Goal: Task Accomplishment & Management: Manage account settings

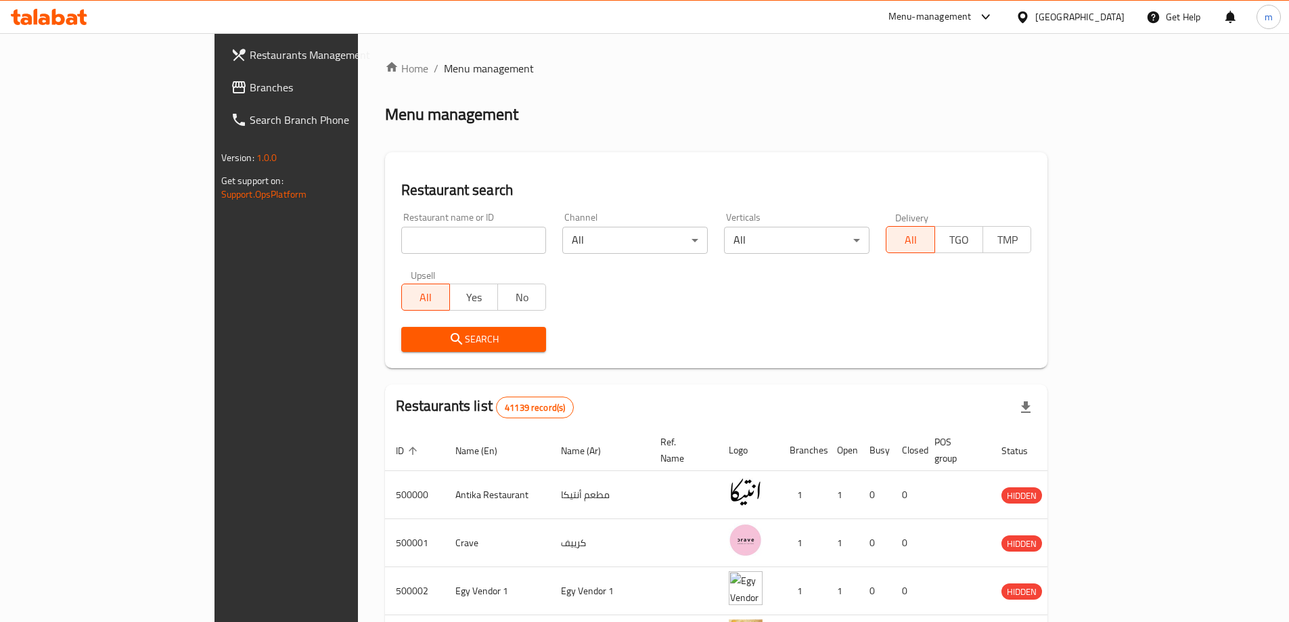
click at [1100, 16] on div "Egypt" at bounding box center [1079, 16] width 89 height 15
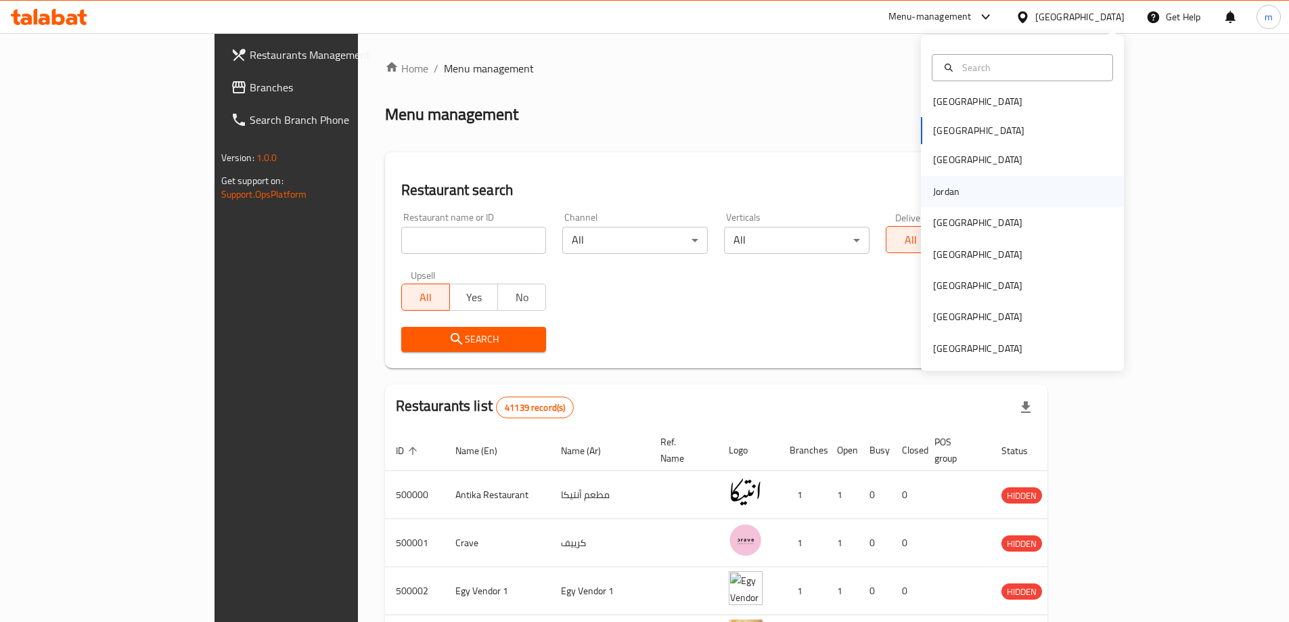
scroll to position [7, 0]
click at [987, 347] on div "[GEOGRAPHIC_DATA]" at bounding box center [977, 347] width 89 height 15
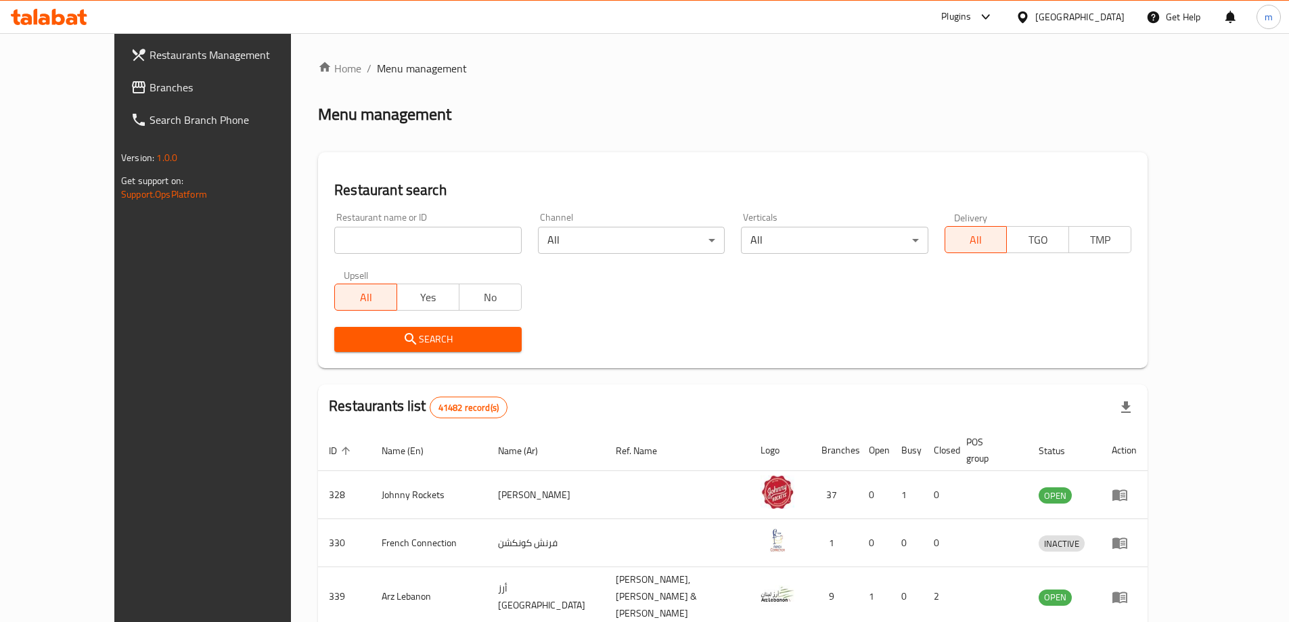
click at [150, 88] on span "Branches" at bounding box center [234, 87] width 169 height 16
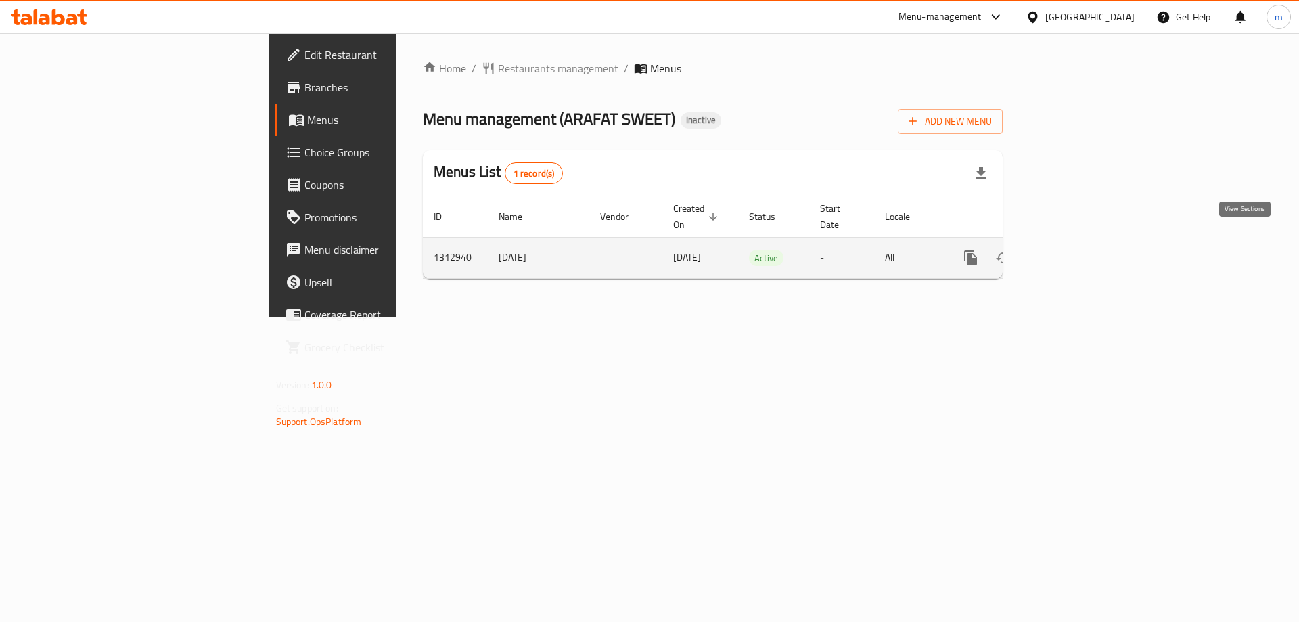
click at [1076, 250] on icon "enhanced table" at bounding box center [1068, 258] width 16 height 16
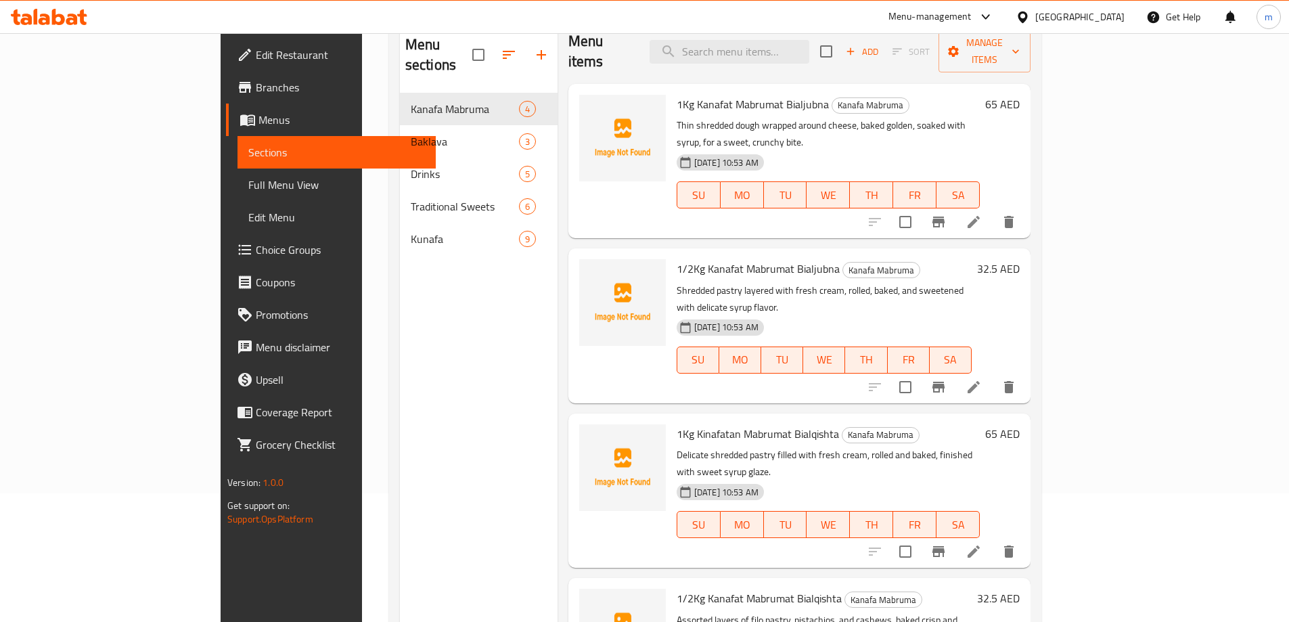
scroll to position [189, 0]
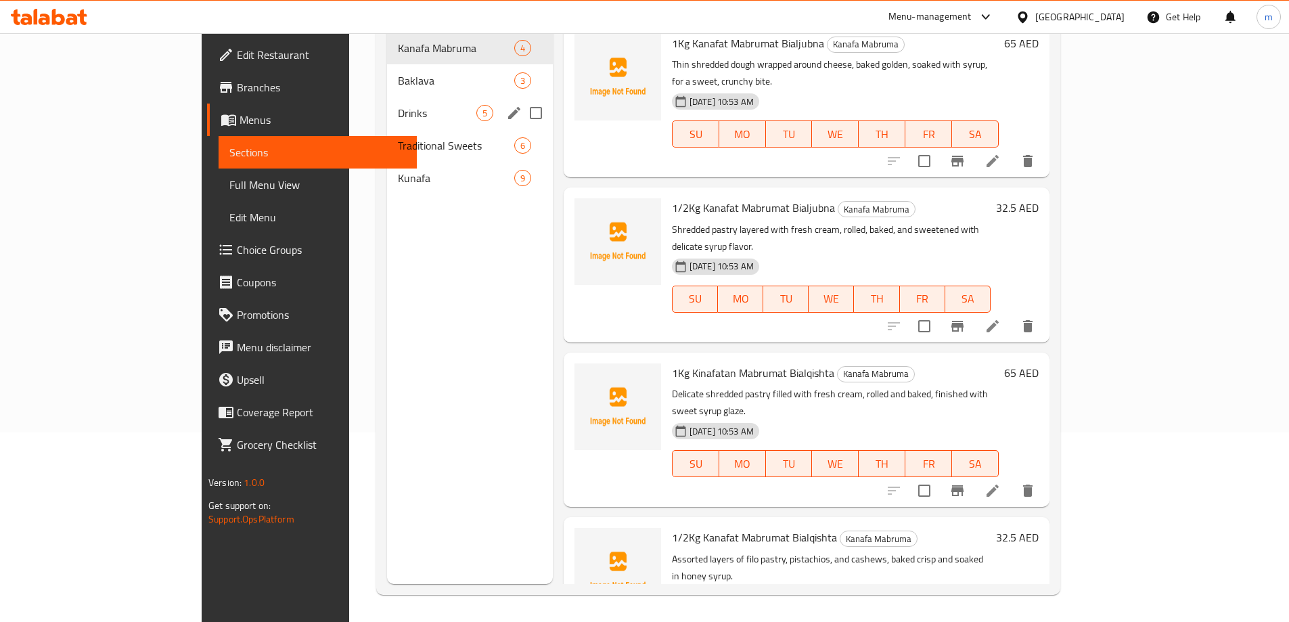
click at [393, 101] on div "Drinks 5" at bounding box center [470, 113] width 166 height 32
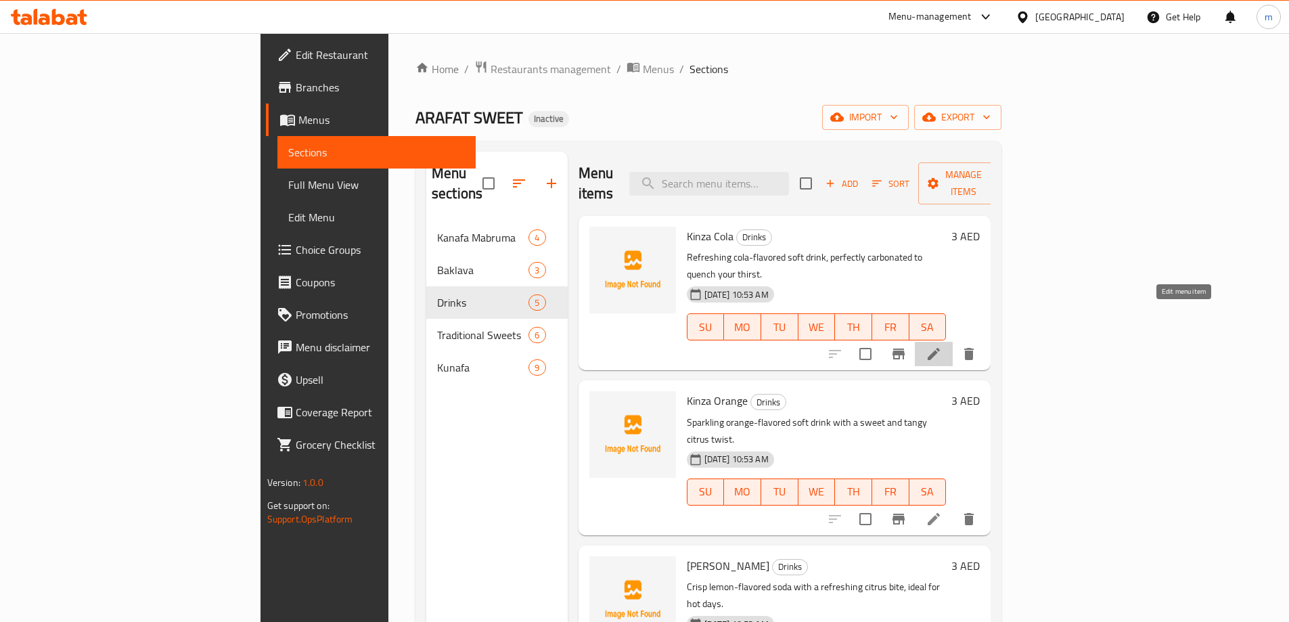
click at [940, 348] on icon at bounding box center [934, 354] width 12 height 12
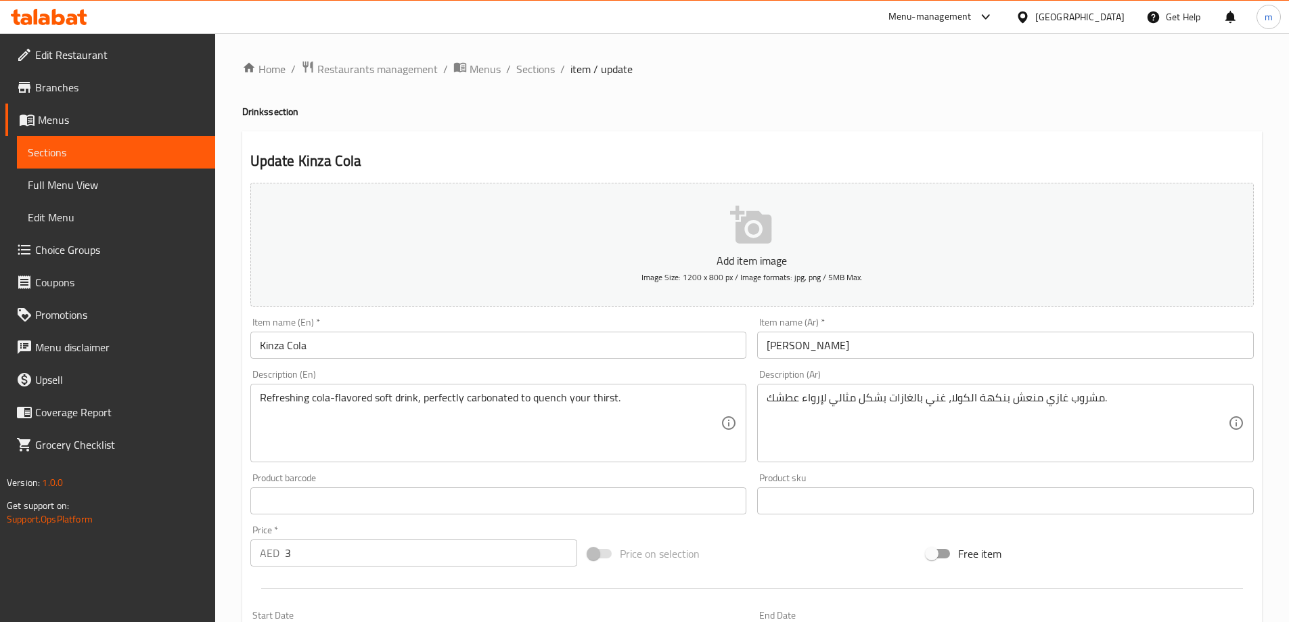
click at [75, 88] on span "Branches" at bounding box center [119, 87] width 169 height 16
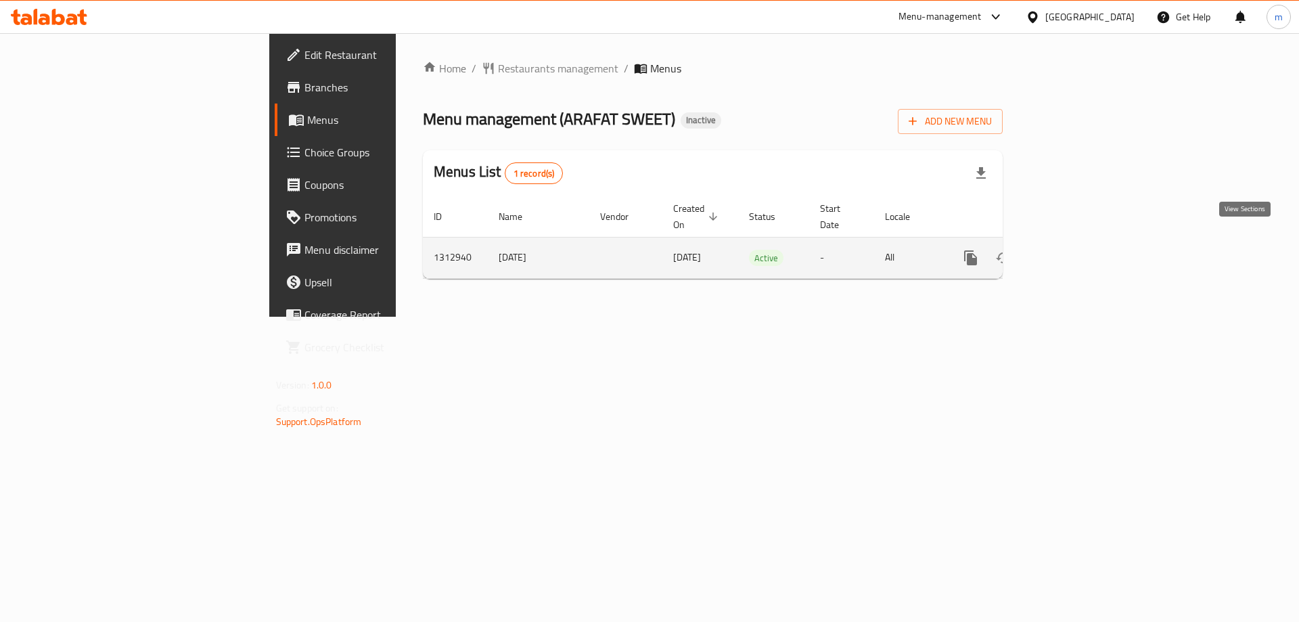
click at [1076, 250] on icon "enhanced table" at bounding box center [1068, 258] width 16 height 16
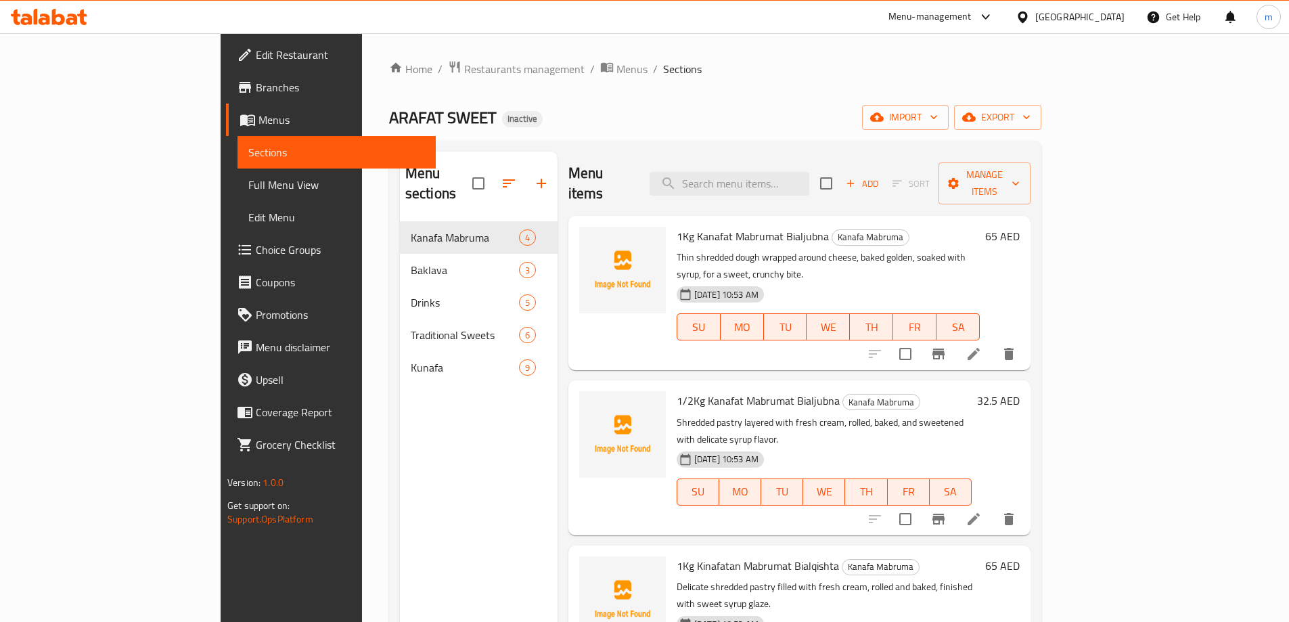
click at [248, 189] on span "Full Menu View" at bounding box center [336, 185] width 177 height 16
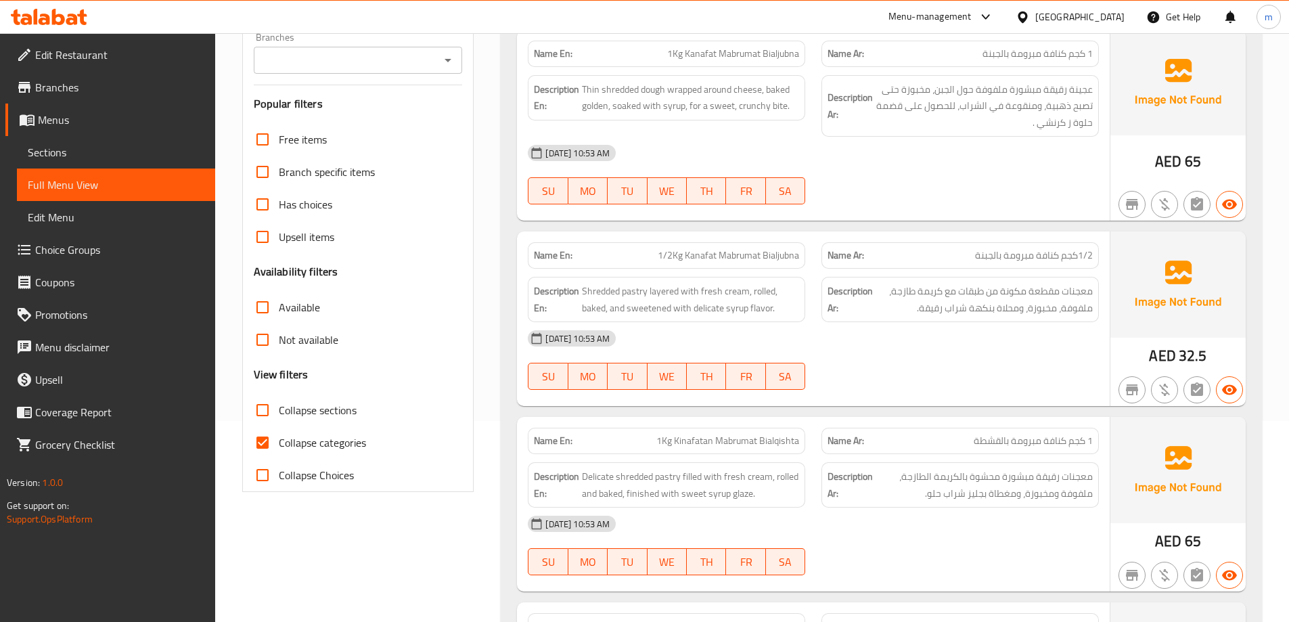
scroll to position [203, 0]
click at [263, 448] on input "Collapse categories" at bounding box center [262, 440] width 32 height 32
checkbox input "false"
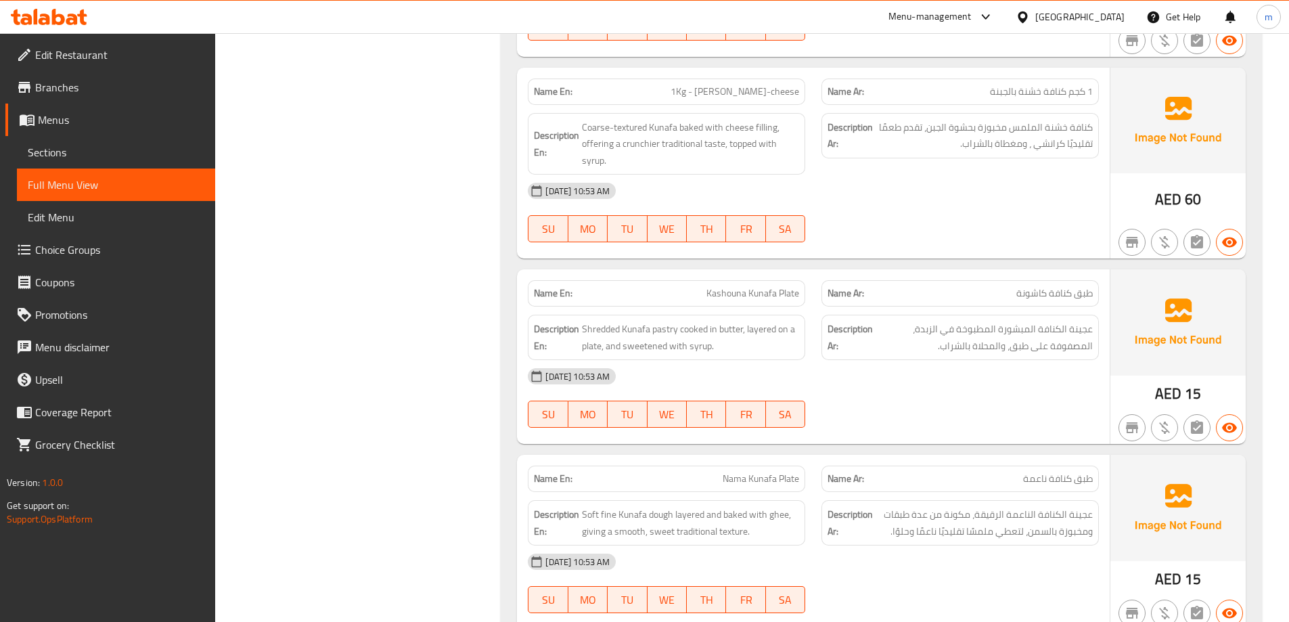
scroll to position [4806, 0]
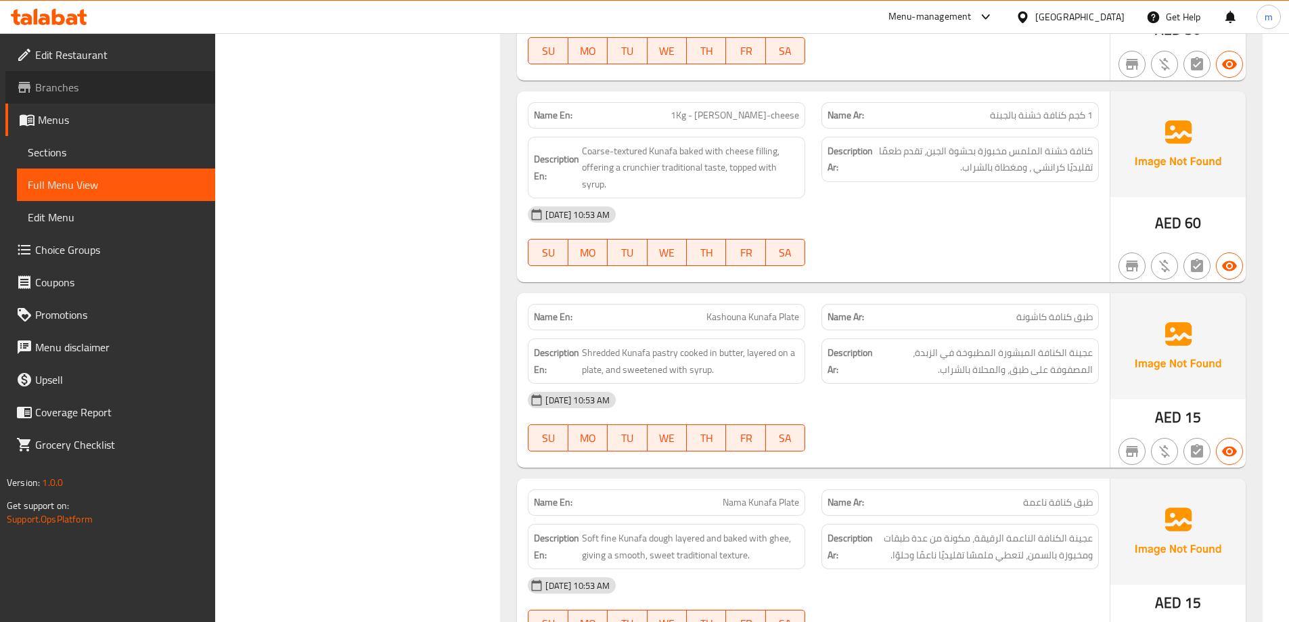
click at [60, 87] on span "Branches" at bounding box center [119, 87] width 169 height 16
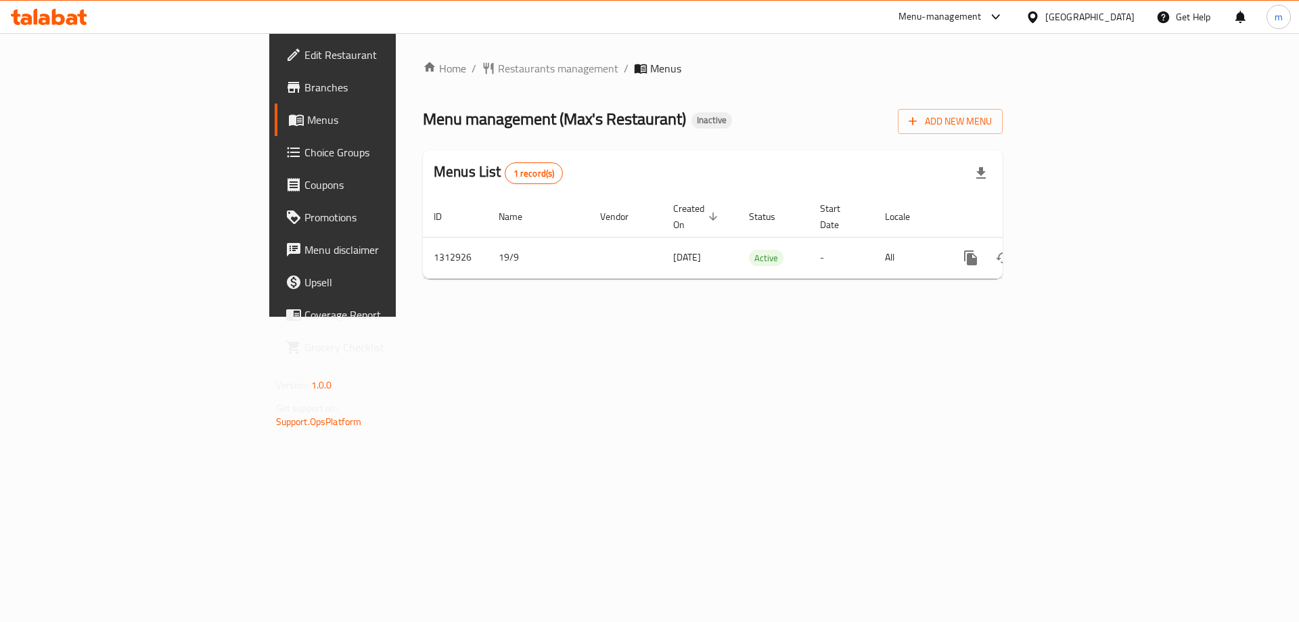
click at [275, 98] on link "Branches" at bounding box center [381, 87] width 212 height 32
